Goal: Task Accomplishment & Management: Use online tool/utility

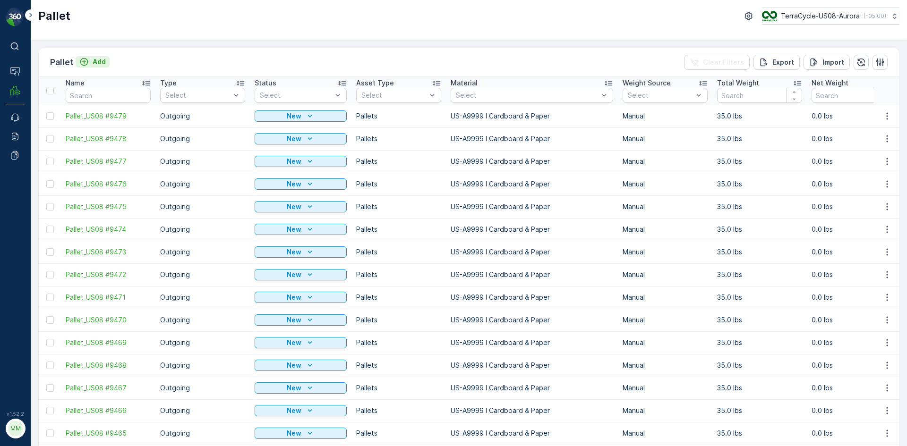
click at [90, 60] on div "Add" at bounding box center [92, 61] width 26 height 9
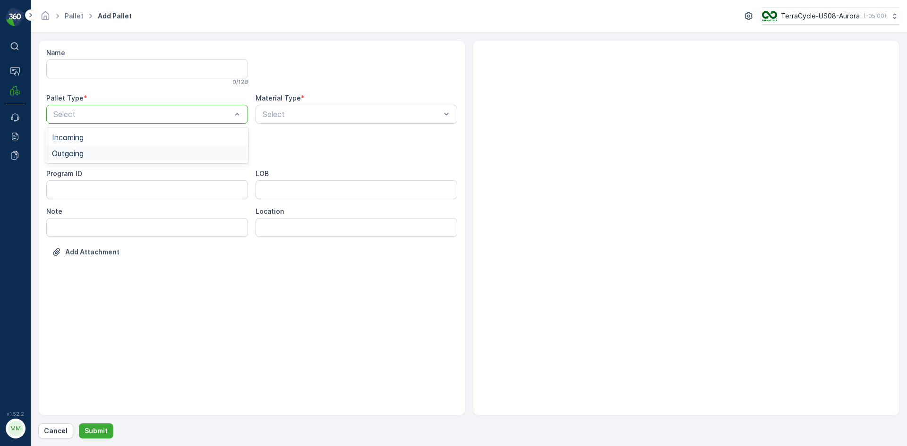
click at [130, 150] on div "Outgoing" at bounding box center [147, 153] width 190 height 9
click at [180, 146] on div "Select" at bounding box center [147, 152] width 202 height 19
click at [169, 174] on div "[PERSON_NAME]" at bounding box center [147, 175] width 190 height 9
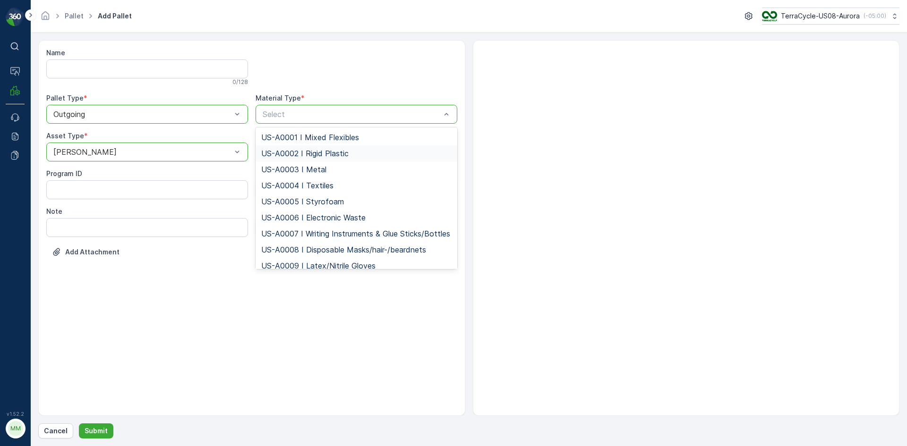
click at [325, 149] on span "US-A0002 I Rigid Plastic" at bounding box center [304, 153] width 87 height 9
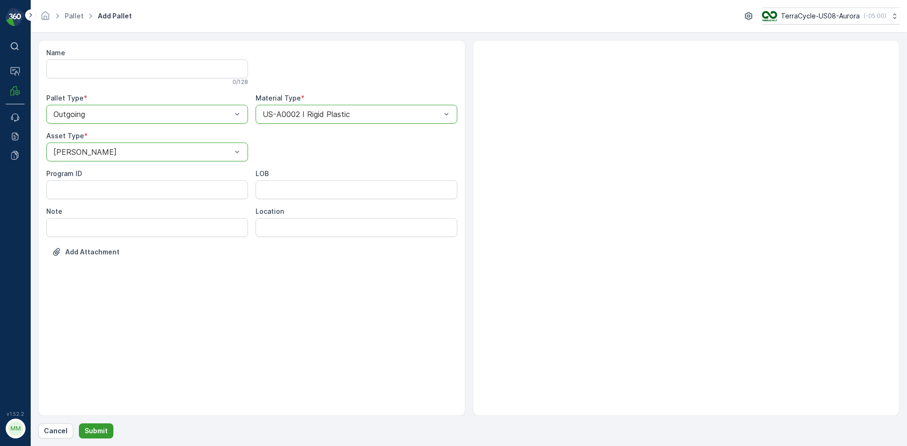
click at [99, 433] on p "Submit" at bounding box center [96, 431] width 23 height 9
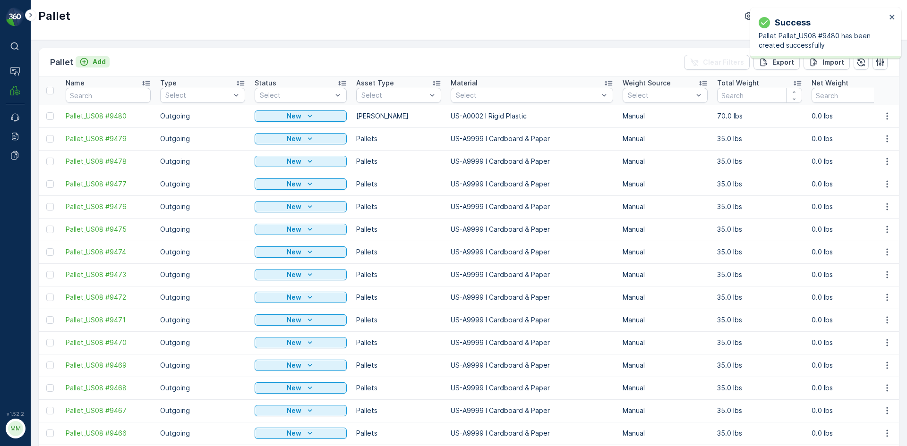
click at [97, 61] on p "Add" at bounding box center [99, 61] width 13 height 9
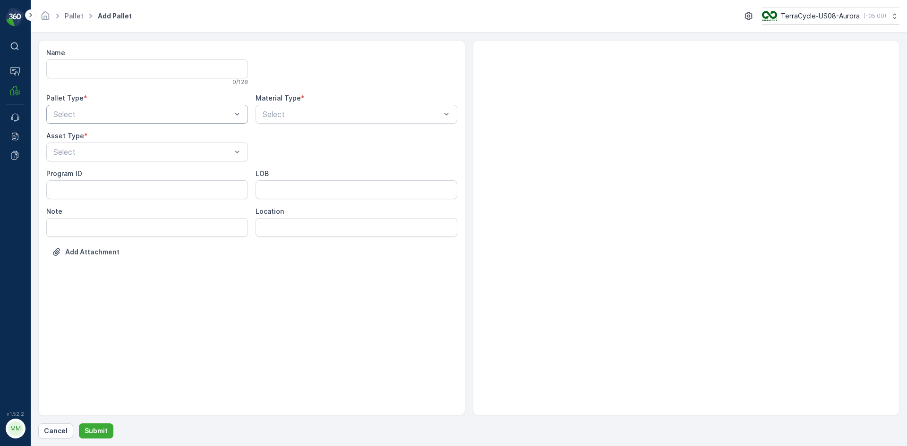
click at [87, 105] on div "Select" at bounding box center [147, 114] width 202 height 19
click at [90, 152] on div "Outgoing" at bounding box center [147, 153] width 190 height 9
click at [95, 141] on div "Asset Type * Select" at bounding box center [147, 146] width 202 height 30
click at [93, 170] on div "[PERSON_NAME]" at bounding box center [147, 175] width 202 height 16
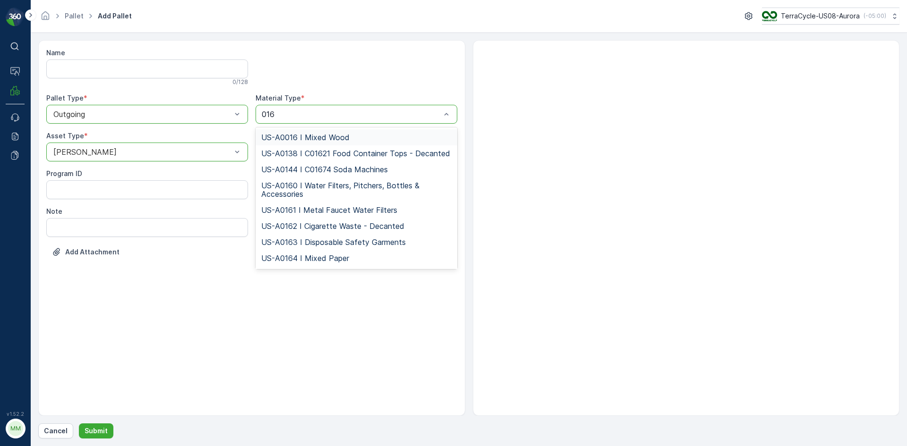
type input "0164"
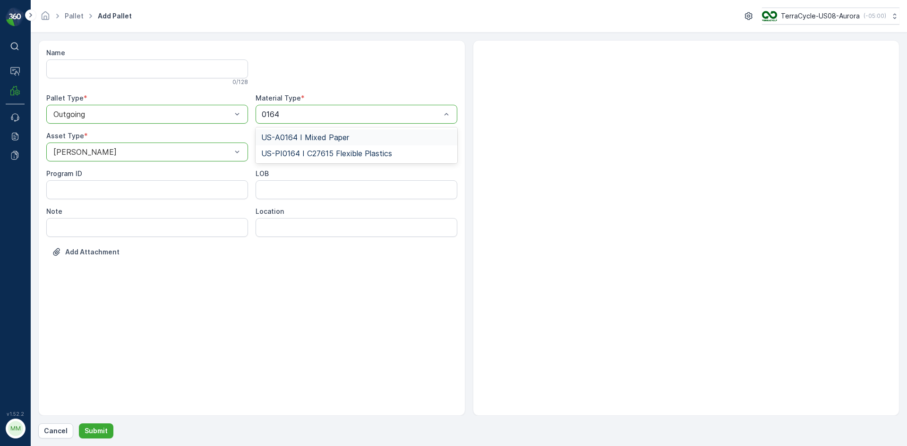
click at [290, 135] on span "US-A0164 I Mixed Paper" at bounding box center [305, 137] width 88 height 9
click at [89, 434] on p "Submit" at bounding box center [96, 431] width 23 height 9
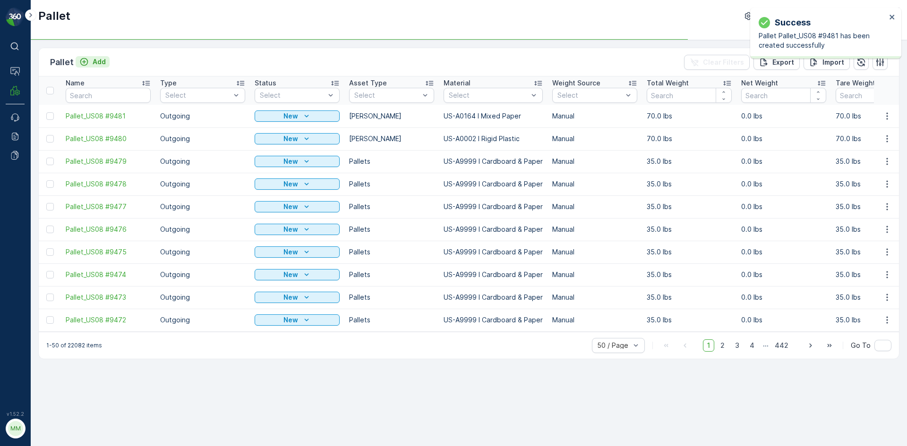
click at [84, 65] on icon "Add" at bounding box center [83, 61] width 9 height 9
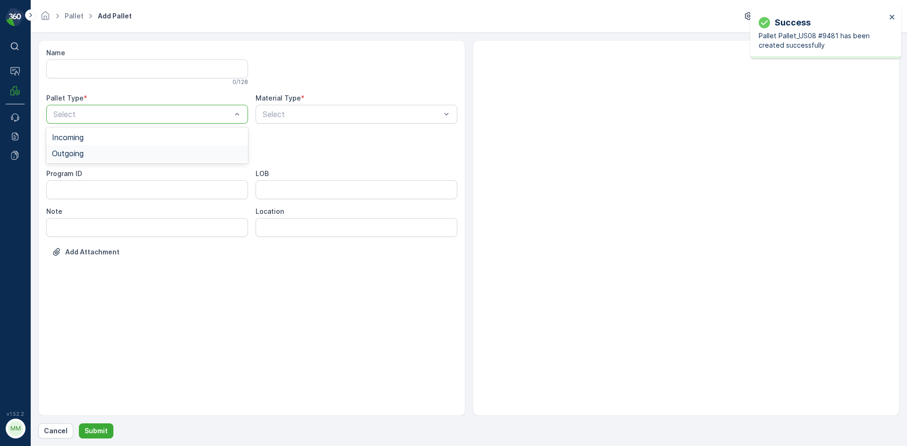
click at [82, 156] on span "Outgoing" at bounding box center [68, 153] width 32 height 9
click at [83, 178] on div "[PERSON_NAME]" at bounding box center [147, 175] width 190 height 9
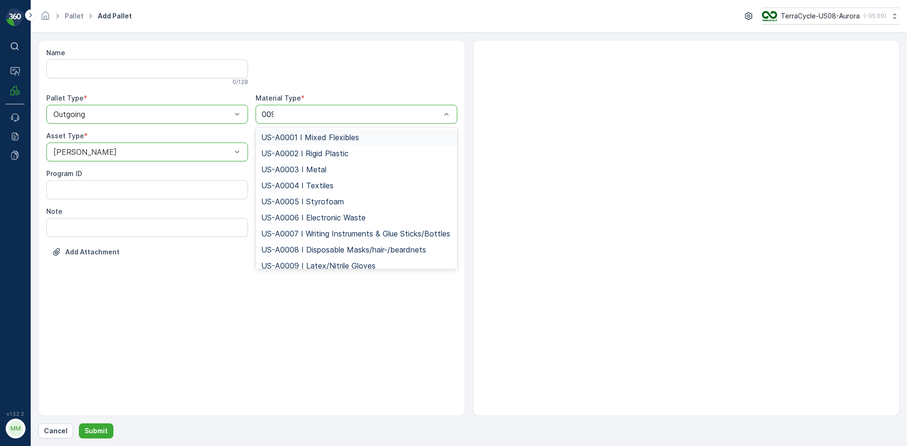
type input "0097"
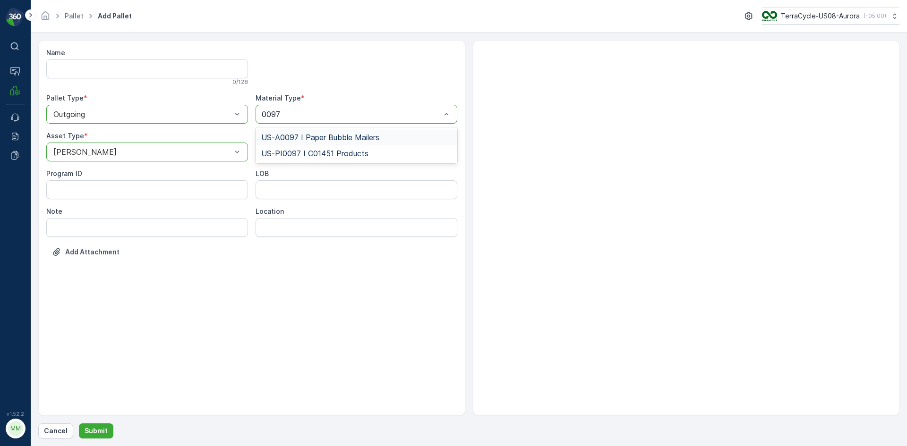
click at [314, 137] on span "US-A0097 I Paper Bubble Mailers" at bounding box center [320, 137] width 118 height 9
click at [57, 429] on p "Cancel" at bounding box center [56, 431] width 24 height 9
click at [407, 112] on div at bounding box center [352, 114] width 180 height 9
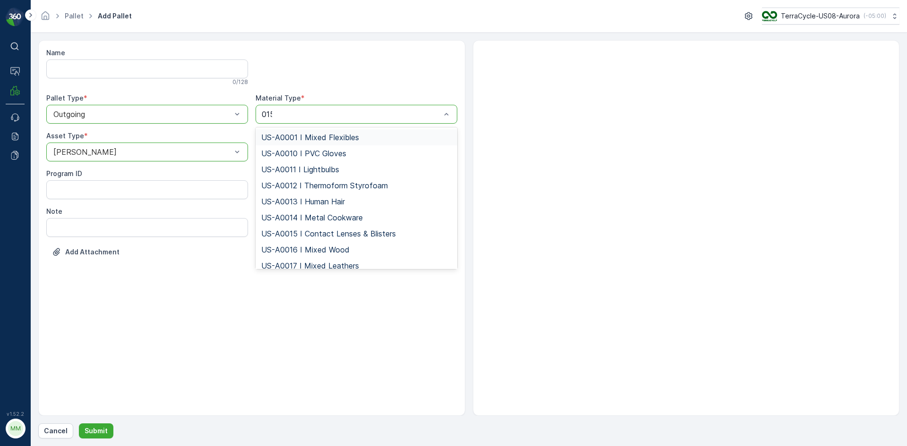
type input "0155"
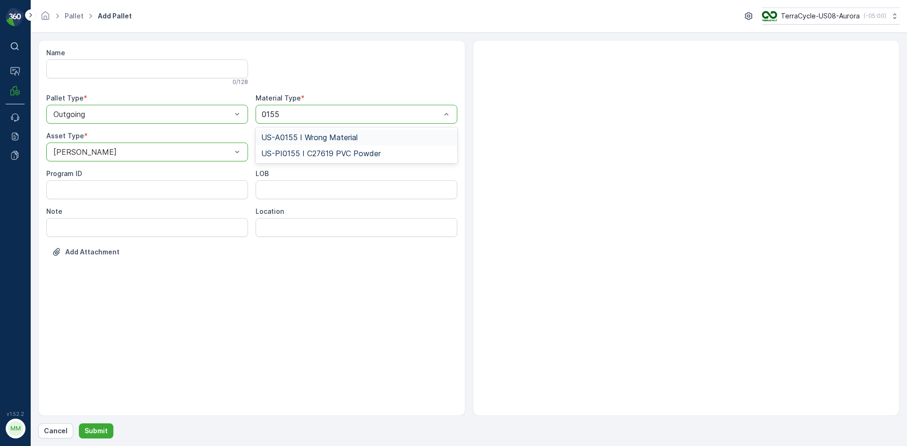
click at [361, 132] on div "US-A0155 I Wrong Material" at bounding box center [357, 137] width 202 height 16
click at [94, 433] on p "Submit" at bounding box center [96, 431] width 23 height 9
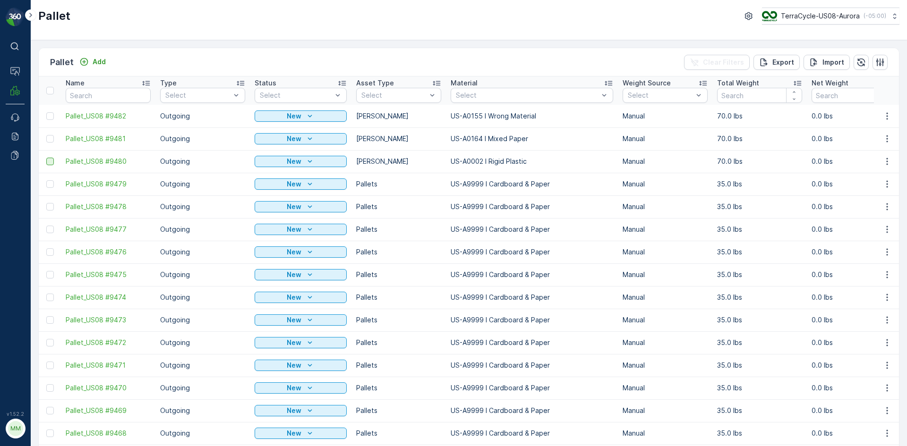
click at [50, 162] on div at bounding box center [50, 162] width 8 height 8
click at [46, 158] on input "checkbox" at bounding box center [46, 158] width 0 height 0
click at [49, 137] on div at bounding box center [50, 139] width 8 height 8
click at [46, 135] on input "checkbox" at bounding box center [46, 135] width 0 height 0
click at [51, 114] on div at bounding box center [50, 116] width 8 height 8
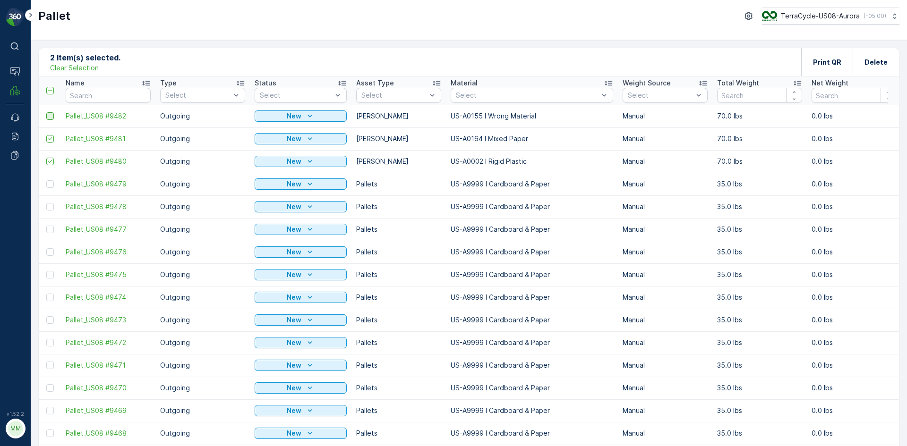
click at [46, 112] on input "checkbox" at bounding box center [46, 112] width 0 height 0
click at [834, 68] on div "Print QR" at bounding box center [827, 62] width 28 height 28
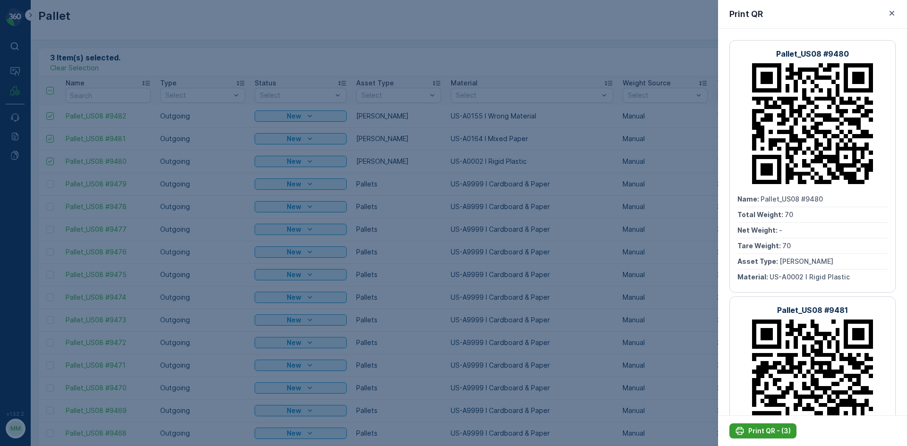
click at [760, 427] on p "Print QR - (3)" at bounding box center [769, 431] width 43 height 9
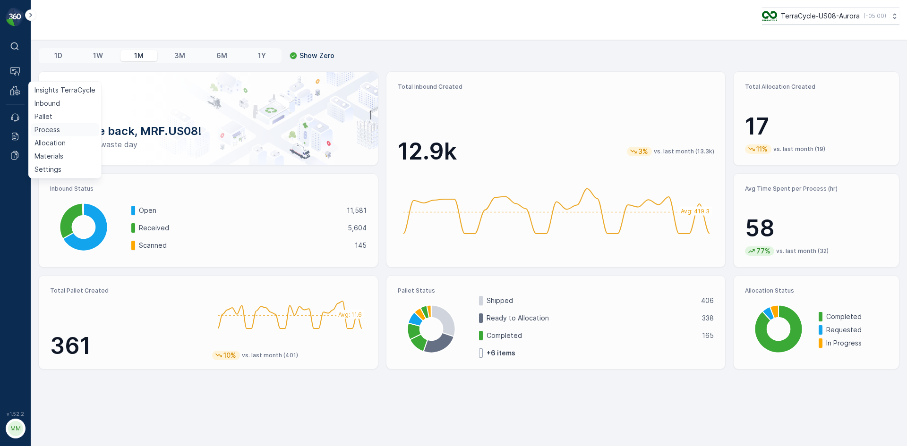
click at [53, 127] on p "Process" at bounding box center [47, 129] width 26 height 9
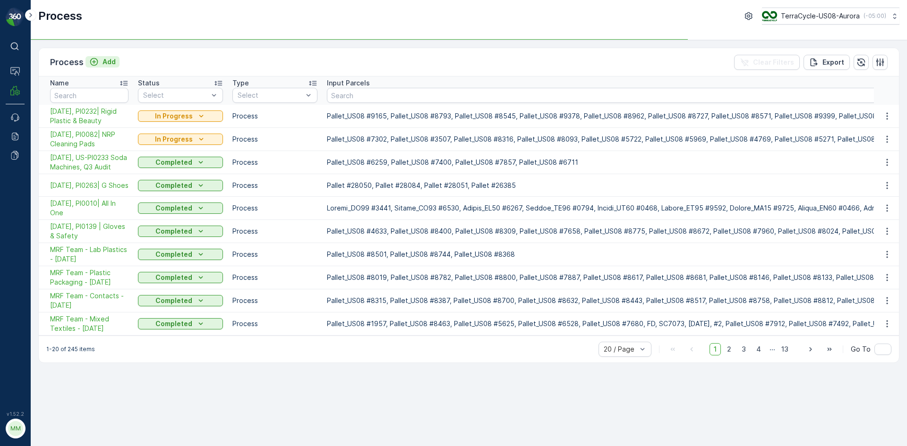
click at [105, 63] on p "Add" at bounding box center [108, 61] width 13 height 9
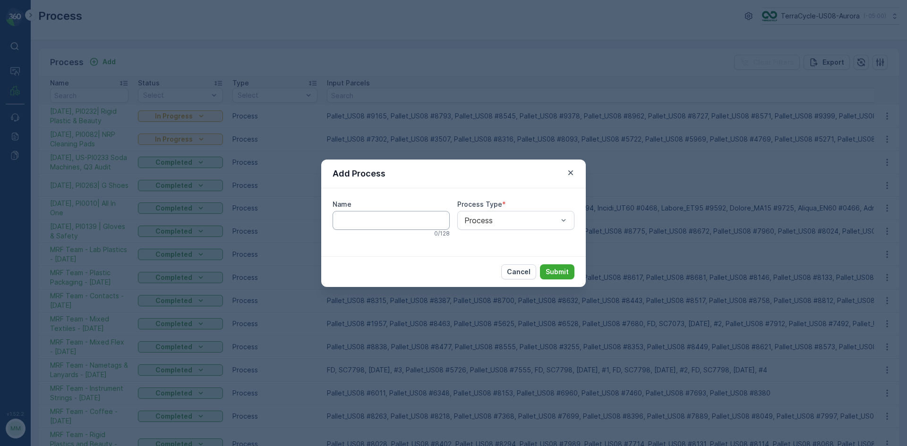
click at [391, 219] on input "Name" at bounding box center [391, 220] width 117 height 19
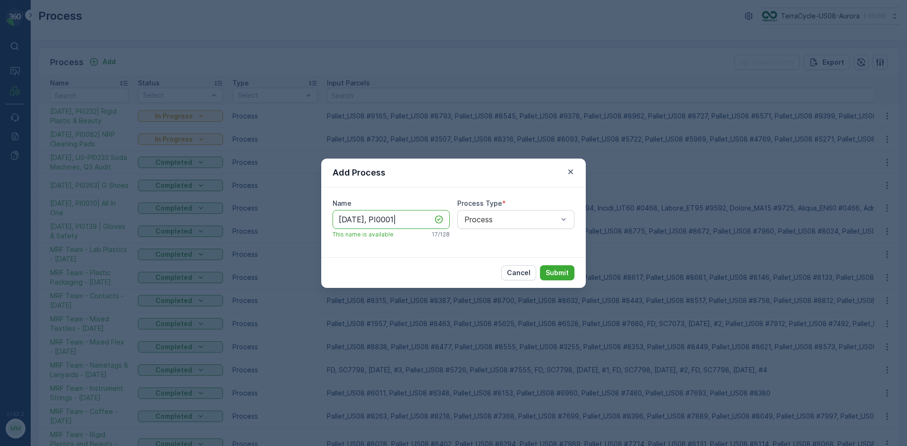
click at [421, 222] on input "10/14/25, PI0001|" at bounding box center [391, 219] width 117 height 19
type input "10/14/25, PI0001| Mixed Flex"
click at [564, 276] on p "Submit" at bounding box center [557, 272] width 23 height 9
